Goal: Task Accomplishment & Management: Complete application form

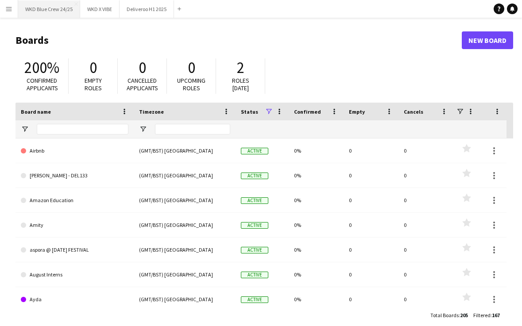
click at [29, 17] on button "WKD Blue Crew 24/25 Close" at bounding box center [49, 8] width 62 height 17
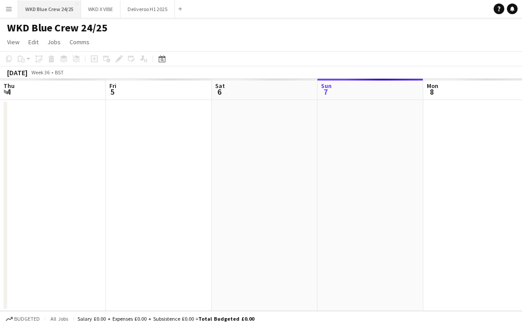
scroll to position [0, 211]
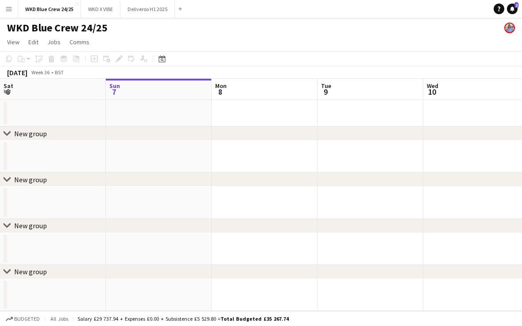
click at [132, 115] on app-date-cell at bounding box center [159, 113] width 106 height 27
click at [90, 55] on div "Add job" at bounding box center [94, 59] width 11 height 11
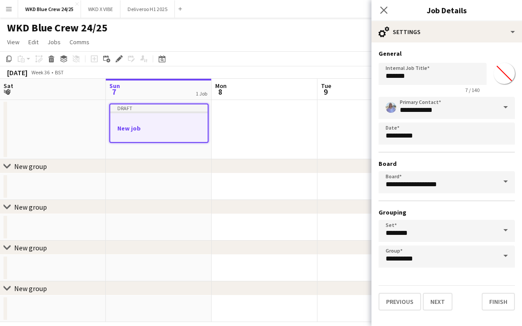
click at [2, 10] on button "Menu" at bounding box center [9, 9] width 18 height 18
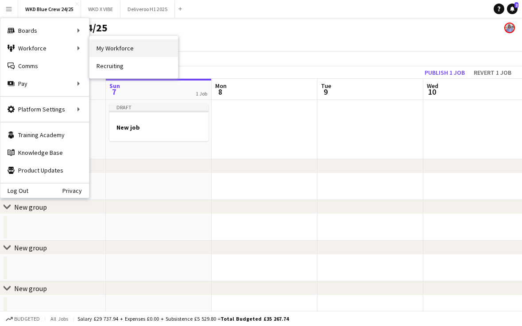
click at [115, 52] on link "My Workforce" at bounding box center [133, 48] width 88 height 18
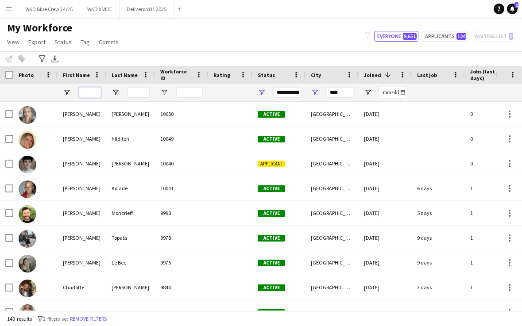
click at [92, 93] on input "First Name Filter Input" at bounding box center [90, 92] width 22 height 11
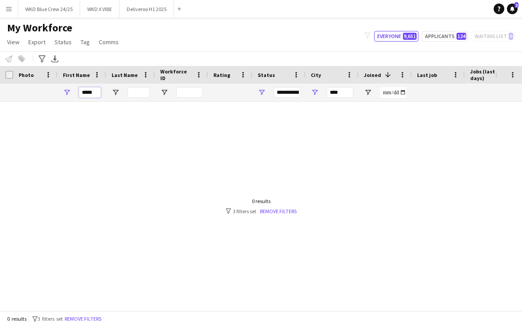
type input "*****"
click at [135, 97] on input "Last Name Filter Input" at bounding box center [138, 92] width 22 height 11
type input "******"
click at [337, 90] on input "****" at bounding box center [339, 92] width 27 height 11
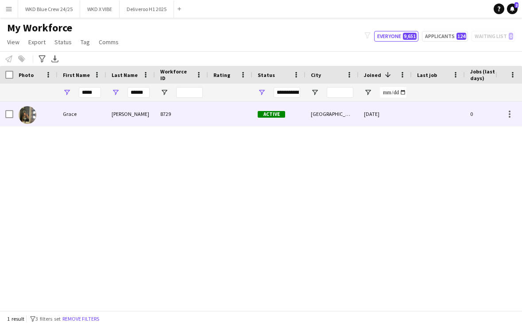
click at [215, 104] on div at bounding box center [230, 114] width 44 height 24
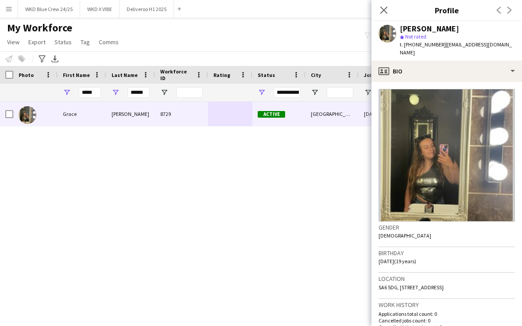
drag, startPoint x: 444, startPoint y: 45, endPoint x: 524, endPoint y: 46, distance: 80.5
click at [521, 46] on html "Menu Boards Boards Boards All jobs Status Workforce Workforce My Workforce Recr…" at bounding box center [261, 163] width 522 height 326
click at [58, 15] on button "WKD Blue Crew 24/25 Close" at bounding box center [49, 8] width 62 height 17
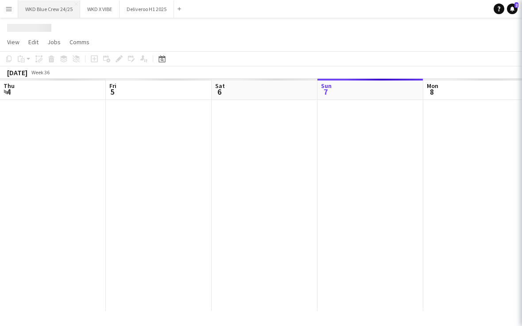
scroll to position [0, 211]
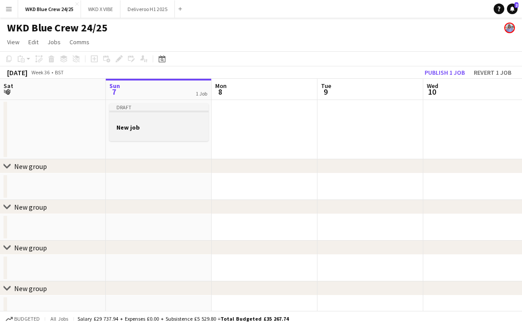
click at [151, 128] on h3 "New job" at bounding box center [158, 127] width 99 height 8
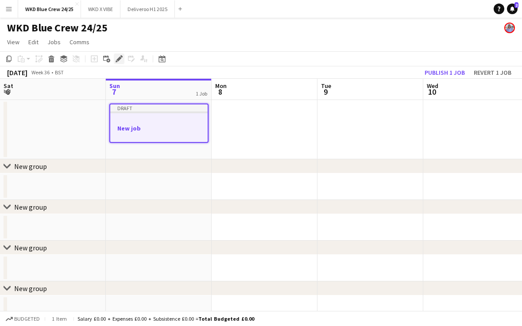
click at [121, 56] on icon "Edit" at bounding box center [118, 58] width 7 height 7
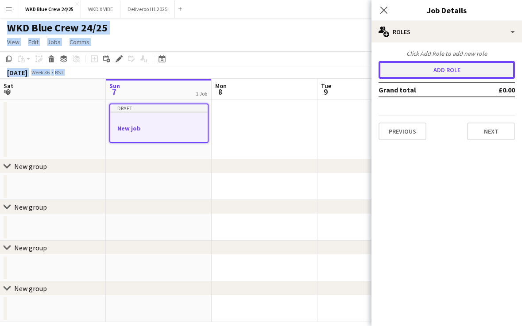
click at [426, 67] on button "Add role" at bounding box center [446, 70] width 136 height 18
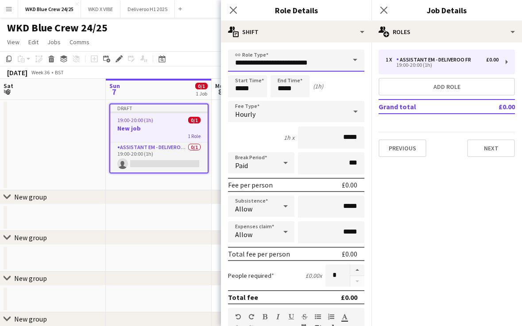
click at [334, 61] on input "**********" at bounding box center [296, 61] width 136 height 22
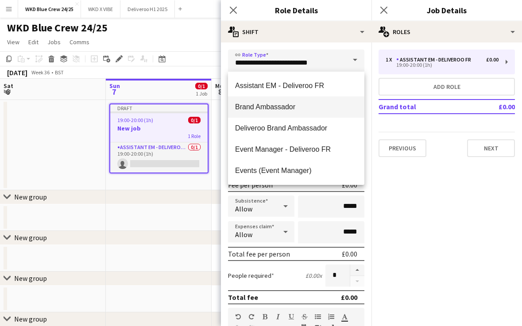
click at [259, 109] on span "Brand Ambassador" at bounding box center [296, 107] width 122 height 8
type input "**********"
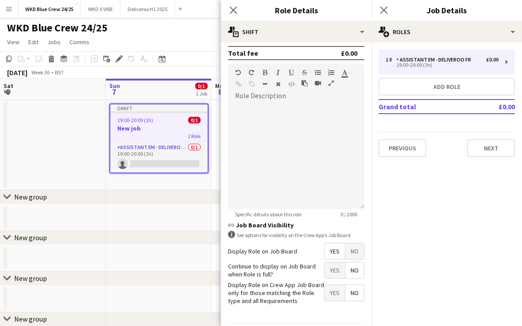
scroll to position [273, 0]
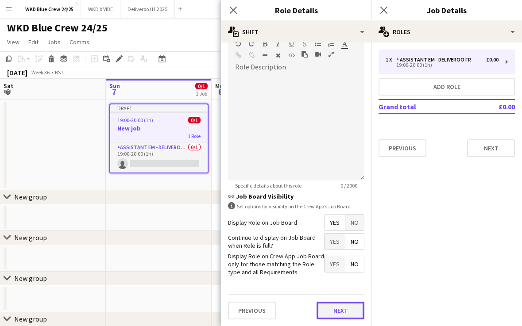
click at [327, 308] on button "Next" at bounding box center [340, 311] width 48 height 18
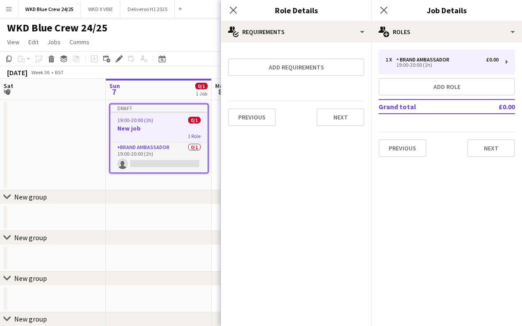
scroll to position [0, 0]
click at [346, 123] on button "Next" at bounding box center [340, 117] width 48 height 18
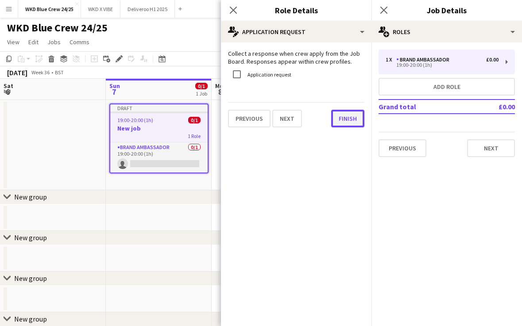
click at [361, 124] on button "Finish" at bounding box center [347, 119] width 33 height 18
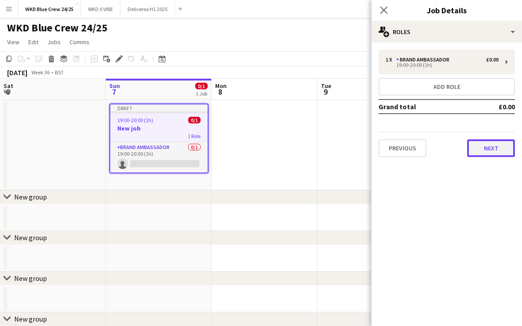
click at [483, 154] on button "Next" at bounding box center [491, 148] width 48 height 18
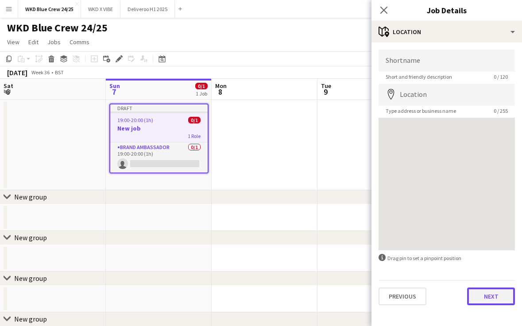
click at [499, 292] on button "Next" at bounding box center [491, 297] width 48 height 18
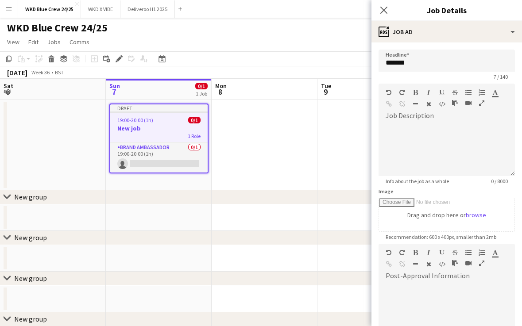
scroll to position [111, 0]
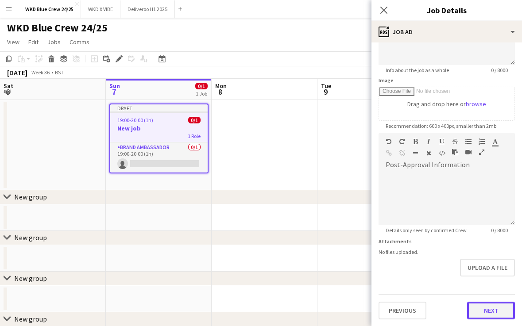
click at [493, 308] on button "Next" at bounding box center [491, 311] width 48 height 18
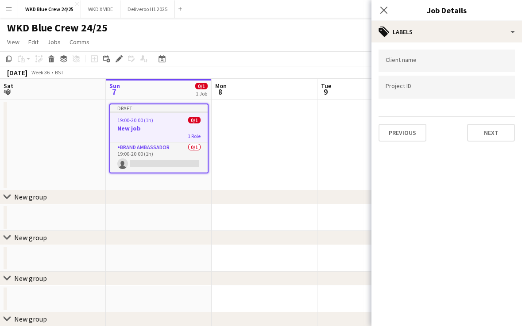
click at [426, 53] on div at bounding box center [446, 61] width 136 height 23
type input "***"
click at [402, 87] on input "Type to search project ID labels..." at bounding box center [446, 88] width 122 height 8
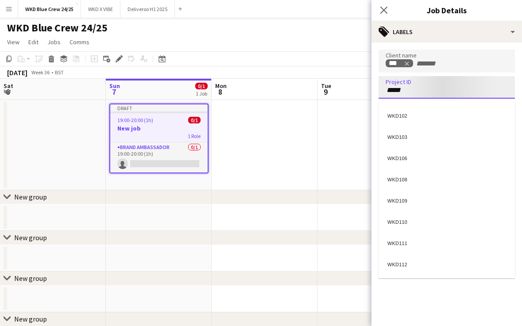
type input "******"
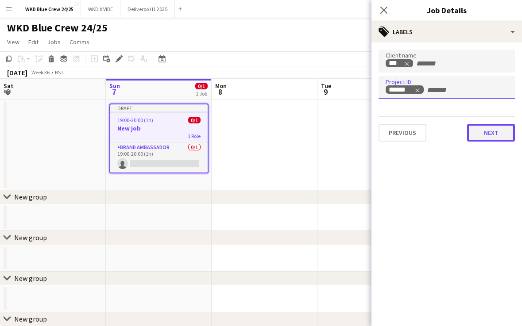
click at [490, 131] on button "Next" at bounding box center [491, 133] width 48 height 18
type input "*******"
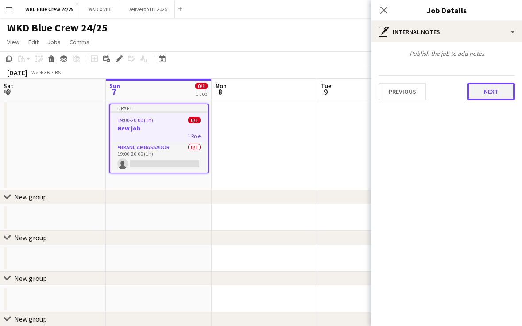
click at [486, 98] on button "Next" at bounding box center [491, 92] width 48 height 18
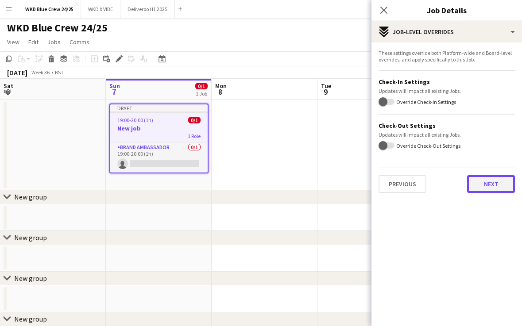
click at [492, 184] on button "Next" at bounding box center [491, 184] width 48 height 18
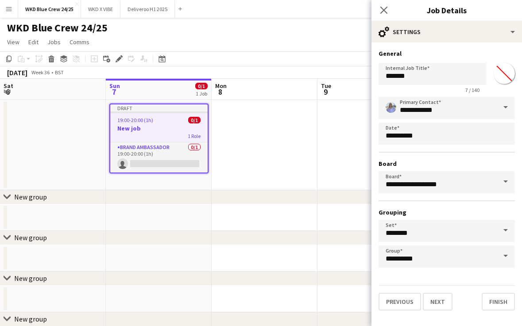
scroll to position [7, 0]
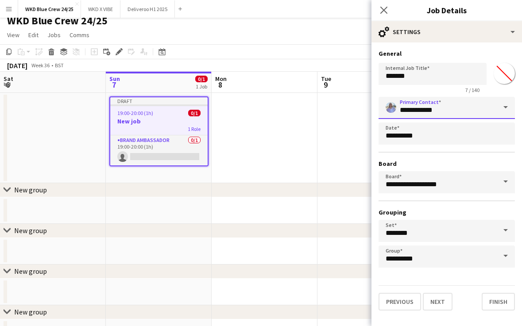
click at [471, 108] on input "**********" at bounding box center [446, 108] width 136 height 22
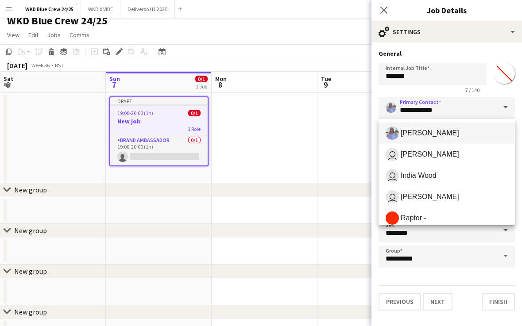
click at [455, 134] on span "[PERSON_NAME]" at bounding box center [446, 133] width 122 height 13
type input "**********"
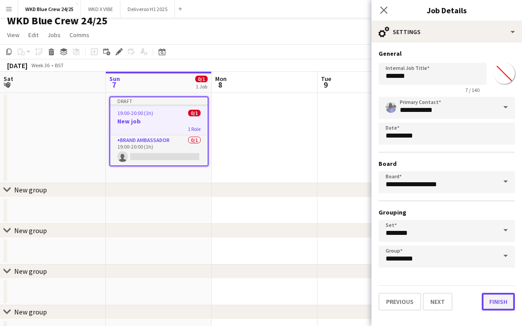
click at [490, 300] on button "Finish" at bounding box center [497, 302] width 33 height 18
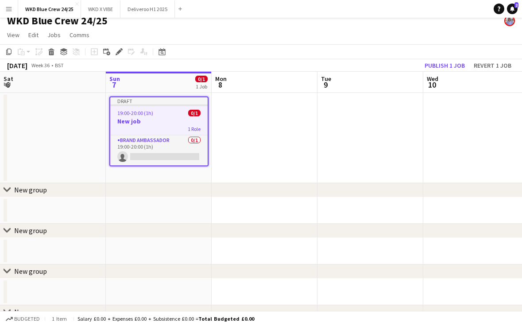
click at [150, 101] on div "Draft" at bounding box center [158, 100] width 97 height 7
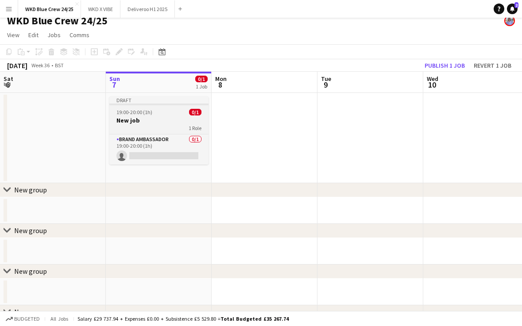
click at [150, 115] on span "19:00-20:00 (1h)" at bounding box center [134, 112] width 36 height 7
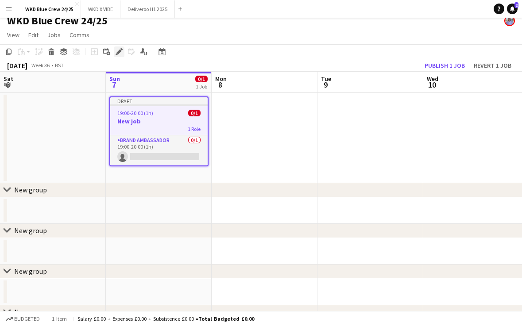
click at [118, 53] on icon at bounding box center [118, 52] width 5 height 5
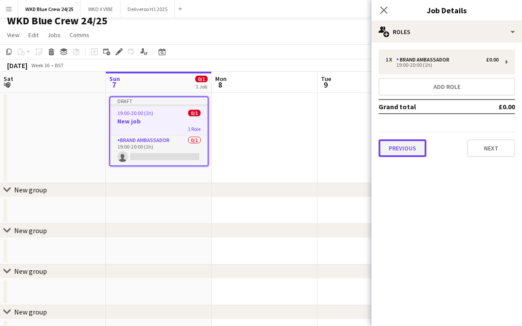
click at [407, 140] on button "Previous" at bounding box center [402, 148] width 48 height 18
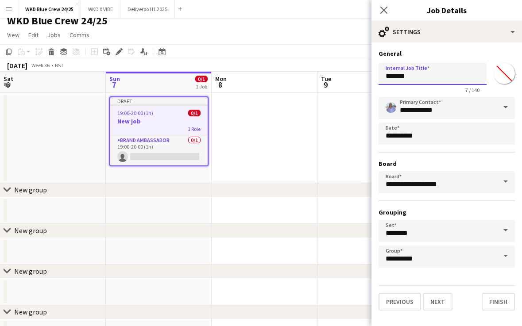
drag, startPoint x: 414, startPoint y: 66, endPoint x: 419, endPoint y: 80, distance: 14.1
click at [419, 80] on input "*******" at bounding box center [432, 74] width 108 height 22
type input "**********"
click at [495, 296] on button "Finish" at bounding box center [497, 302] width 33 height 18
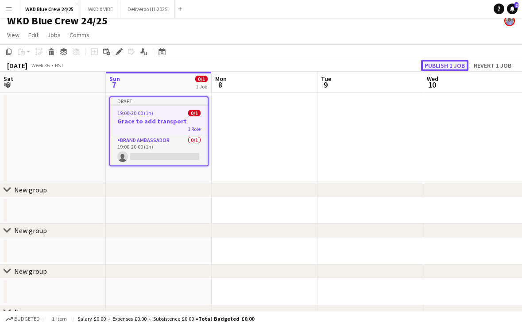
click at [438, 62] on button "Publish 1 job" at bounding box center [444, 66] width 47 height 12
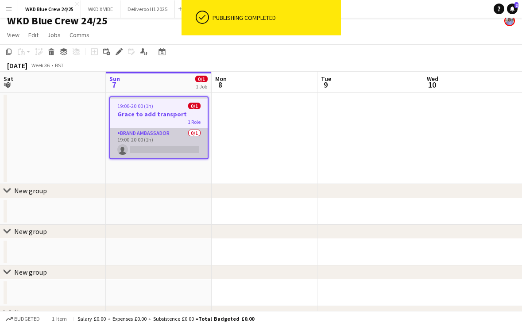
click at [151, 154] on app-card-role "Brand Ambassador 0/1 19:00-20:00 (1h) single-neutral-actions" at bounding box center [158, 143] width 97 height 30
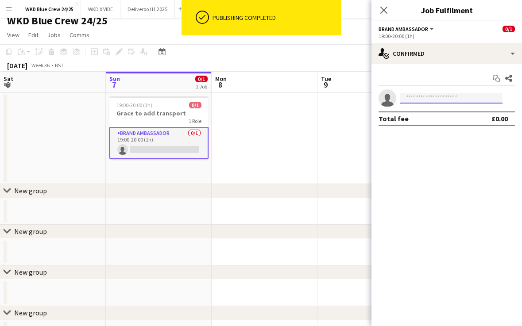
click at [420, 100] on input at bounding box center [450, 98] width 103 height 11
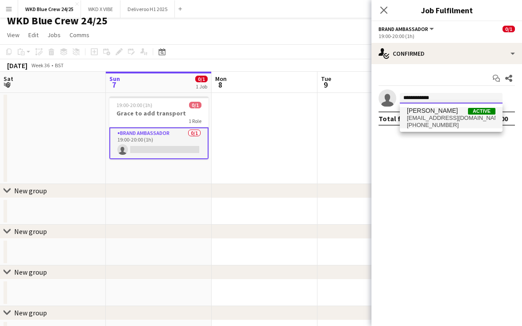
type input "**********"
click at [455, 115] on span "[EMAIL_ADDRESS][DOMAIN_NAME]" at bounding box center [451, 118] width 88 height 7
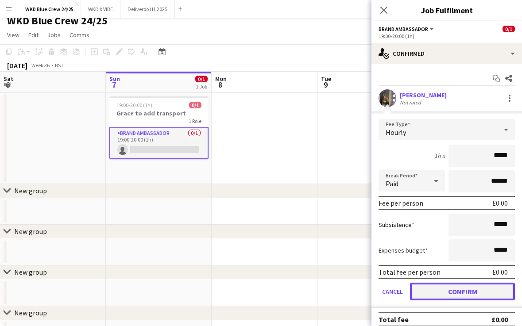
click at [450, 295] on button "Confirm" at bounding box center [462, 292] width 105 height 18
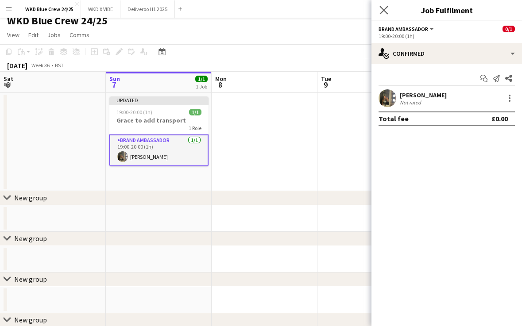
click at [388, 6] on app-icon "Close pop-in" at bounding box center [383, 10] width 13 height 13
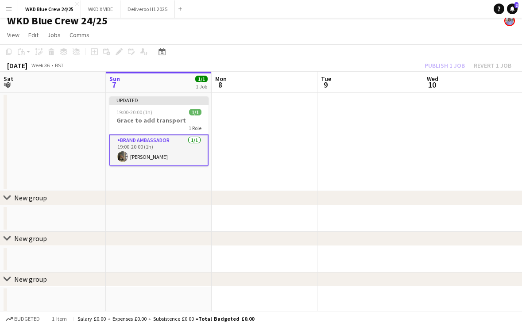
click at [442, 64] on div "Publish 1 job Revert 1 job" at bounding box center [468, 66] width 108 height 12
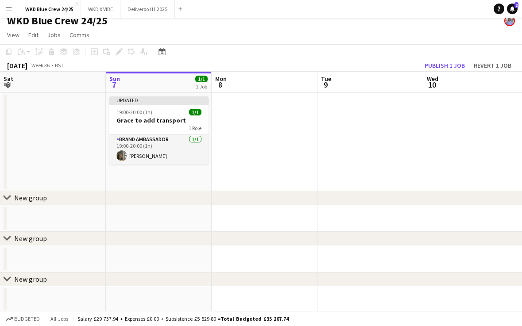
click at [451, 59] on app-toolbar "Copy Paste Paste Command V Paste with crew Command Shift V Paste linked Job [GE…" at bounding box center [261, 51] width 522 height 15
click at [447, 68] on button "Publish 1 job" at bounding box center [444, 66] width 47 height 12
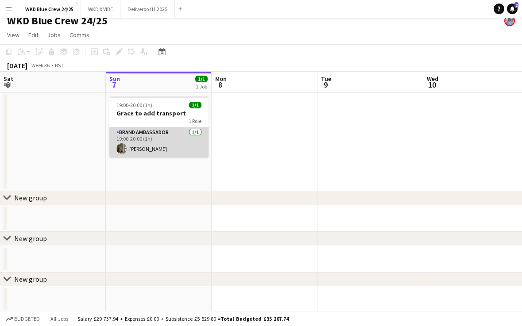
click at [166, 138] on app-card-role "Brand Ambassador [DATE] 19:00-20:00 (1h) [PERSON_NAME]" at bounding box center [158, 142] width 99 height 30
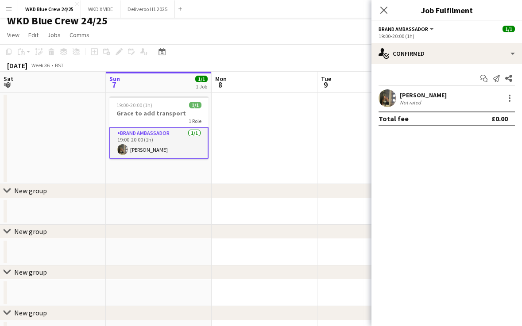
click at [416, 92] on div "[PERSON_NAME]" at bounding box center [422, 95] width 47 height 8
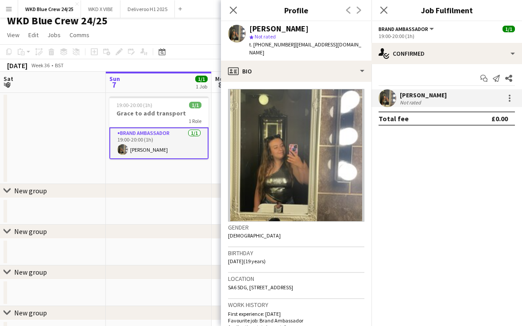
drag, startPoint x: 295, startPoint y: 45, endPoint x: 369, endPoint y: 46, distance: 74.3
click at [369, 46] on app-profile-header "[PERSON_NAME] star Not rated t. [PHONE_NUMBER] | [EMAIL_ADDRESS][DOMAIN_NAME]" at bounding box center [296, 40] width 150 height 39
drag, startPoint x: 361, startPoint y: 44, endPoint x: 294, endPoint y: 42, distance: 66.8
click at [294, 42] on div "[PERSON_NAME] star Not rated t. [PHONE_NUMBER] | [EMAIL_ADDRESS][DOMAIN_NAME]" at bounding box center [296, 40] width 150 height 39
copy span "[EMAIL_ADDRESS][DOMAIN_NAME]"
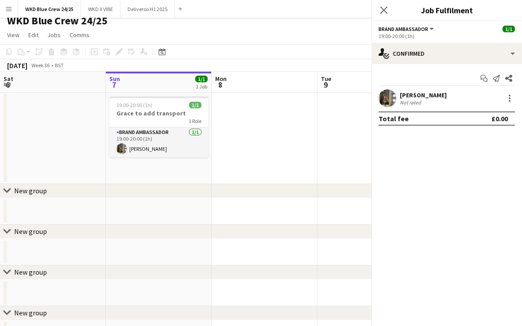
scroll to position [0, 0]
